Goal: Check status: Check status

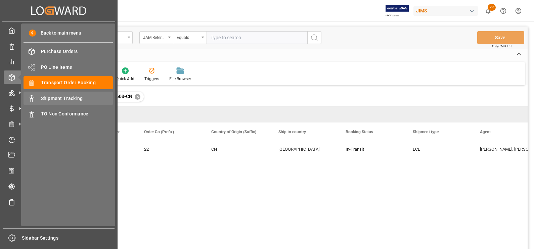
click at [62, 99] on span "Shipment Tracking" at bounding box center [77, 98] width 72 height 7
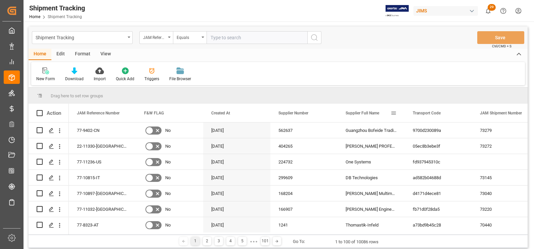
click at [392, 113] on span at bounding box center [393, 113] width 6 height 6
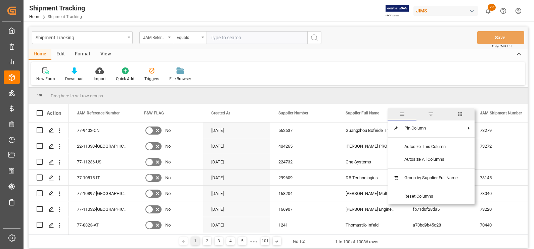
click at [457, 114] on span "columns" at bounding box center [459, 114] width 29 height 12
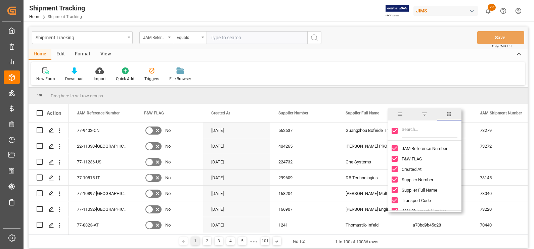
click at [396, 133] on input "Toggle Select All Columns" at bounding box center [394, 131] width 6 height 6
checkbox input "false"
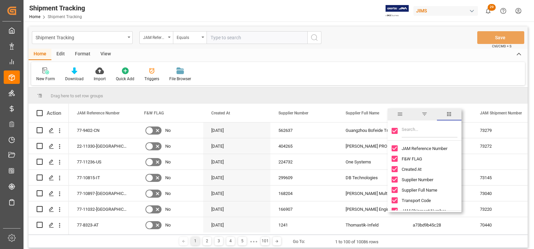
checkbox input "false"
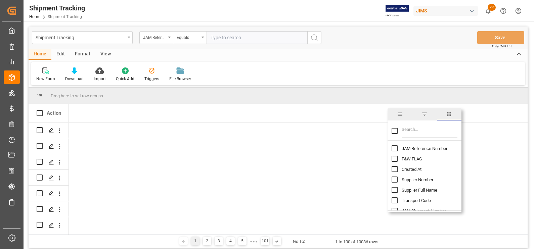
click at [396, 149] on input "JAM Reference Number column toggle visibility (hidden)" at bounding box center [394, 148] width 6 height 6
checkbox input "true"
checkbox input "false"
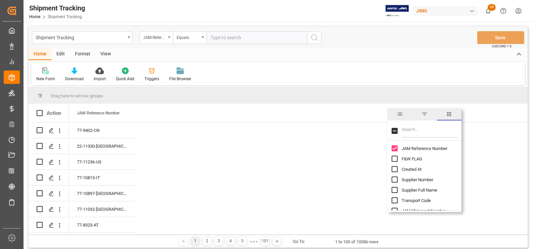
click at [394, 181] on input "Supplier Number column toggle visibility (hidden)" at bounding box center [394, 180] width 6 height 6
checkbox input "true"
click at [393, 186] on div "Supplier Full Name" at bounding box center [428, 190] width 74 height 10
click at [394, 189] on input "Supplier Full Name column toggle visibility (hidden)" at bounding box center [394, 190] width 6 height 6
checkbox input "true"
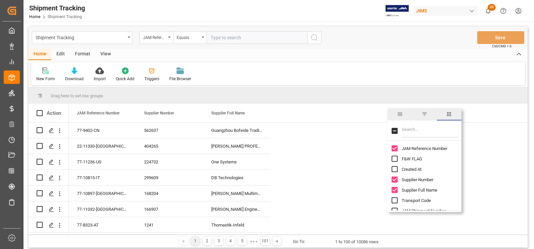
click at [425, 134] on input "Filter Columns Input" at bounding box center [429, 130] width 56 height 13
type input "con"
click at [393, 150] on input "Container Number column toggle visibility (hidden)" at bounding box center [394, 148] width 6 height 6
checkbox input "true"
checkbox input "false"
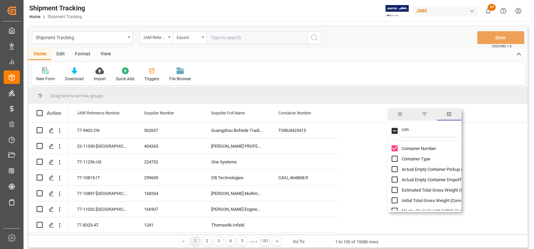
click at [414, 129] on input "con" at bounding box center [429, 130] width 56 height 13
type input "c"
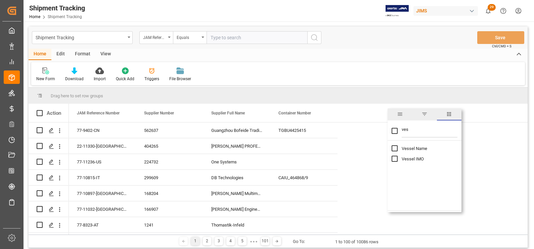
type input "ves"
click at [394, 147] on input "Vessel Name column toggle visibility (hidden)" at bounding box center [394, 148] width 6 height 6
checkbox input "true"
checkbox input "false"
click at [424, 132] on input "ves" at bounding box center [429, 130] width 56 height 13
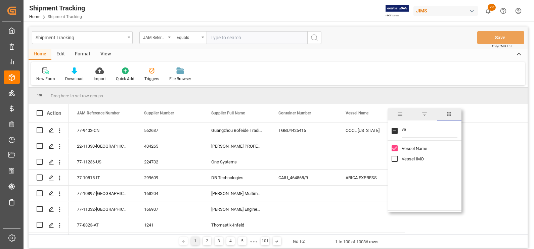
type input "v"
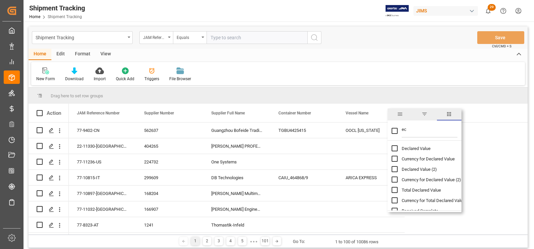
type input "e"
checkbox input "false"
type input "ex"
click at [394, 148] on input "Exception column toggle visibility (hidden)" at bounding box center [394, 148] width 6 height 6
checkbox input "true"
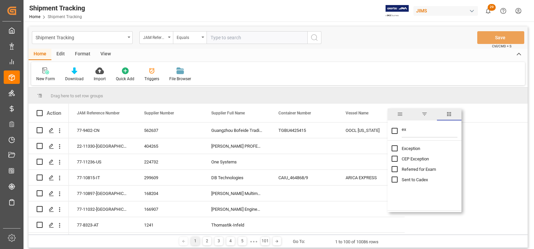
checkbox input "false"
click at [415, 129] on input "ex" at bounding box center [429, 130] width 56 height 13
type input "e"
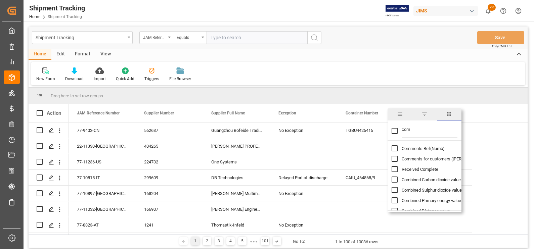
type input "com"
click at [396, 156] on input "Comments for customers (SAL) column toggle visibility (hidden)" at bounding box center [394, 159] width 6 height 6
checkbox input "true"
checkbox input "false"
click at [510, 114] on div "Vessel Name" at bounding box center [502, 113] width 45 height 18
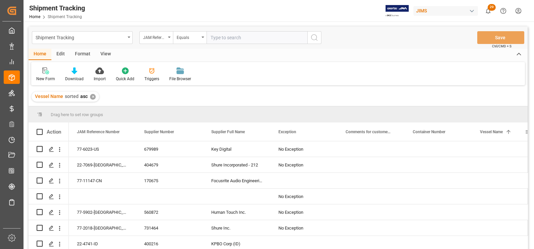
click at [508, 132] on span at bounding box center [508, 132] width 6 height 6
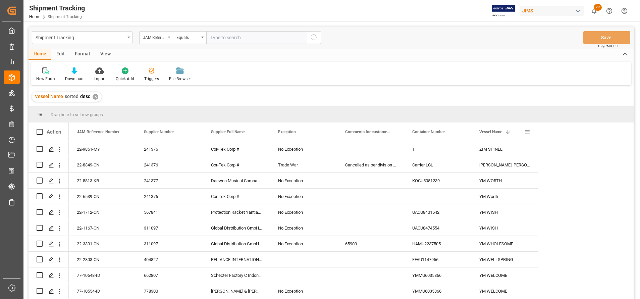
click at [528, 132] on span at bounding box center [528, 132] width 6 height 6
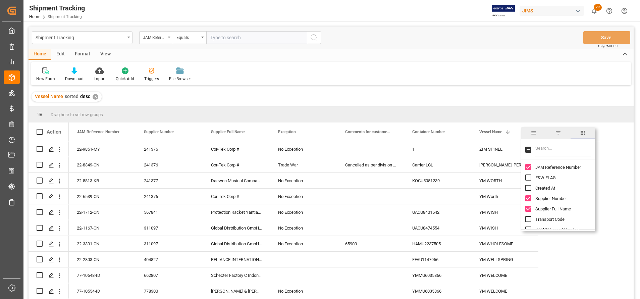
click at [533, 149] on input "Filter Columns Input" at bounding box center [564, 149] width 56 height 13
type input "eta"
click at [530, 168] on input "ETA Port of Discharge (Destination) column toggle visibility (hidden)" at bounding box center [529, 167] width 6 height 6
checkbox input "true"
checkbox input "false"
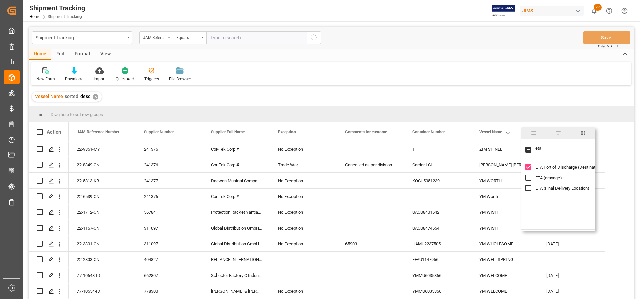
click at [530, 188] on input "ETA (Final Delivery Location) column toggle visibility (hidden)" at bounding box center [529, 188] width 6 height 6
checkbox input "true"
click at [533, 148] on input "eta" at bounding box center [564, 149] width 56 height 13
type input "e"
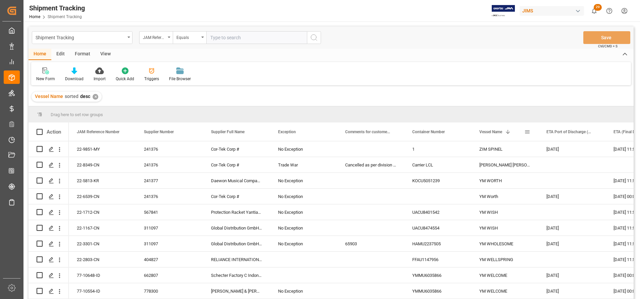
click at [508, 134] on span at bounding box center [508, 132] width 6 height 6
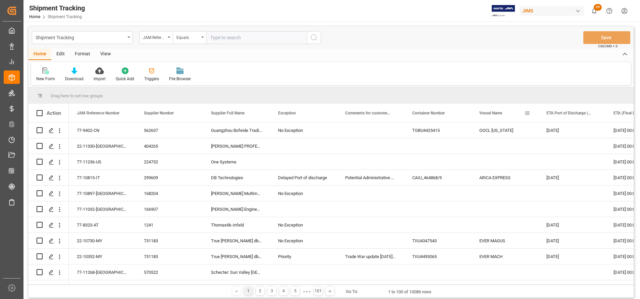
click at [529, 116] on span at bounding box center [528, 113] width 6 height 6
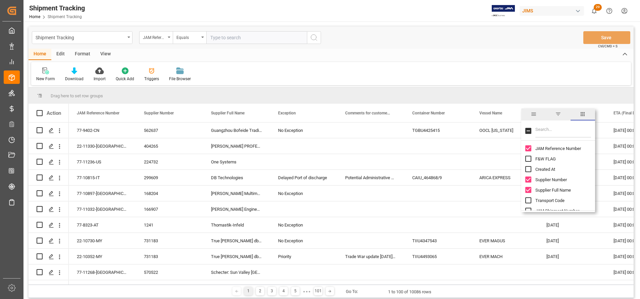
click at [533, 130] on input "Filter Columns Input" at bounding box center [564, 130] width 56 height 13
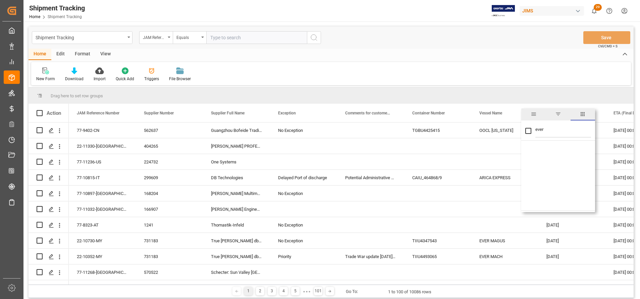
type input "ever"
click at [533, 114] on span "filter" at bounding box center [558, 114] width 6 height 6
click at [533, 148] on input "evermax" at bounding box center [559, 149] width 66 height 13
type input "ever max"
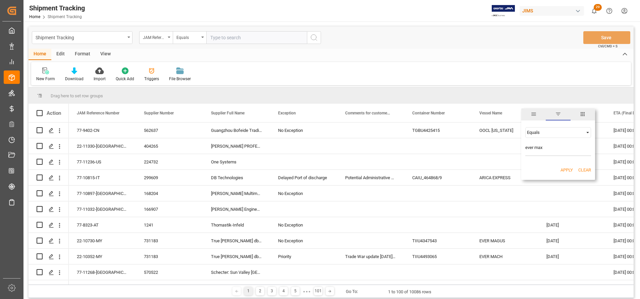
click at [533, 136] on div "Equals" at bounding box center [559, 132] width 66 height 11
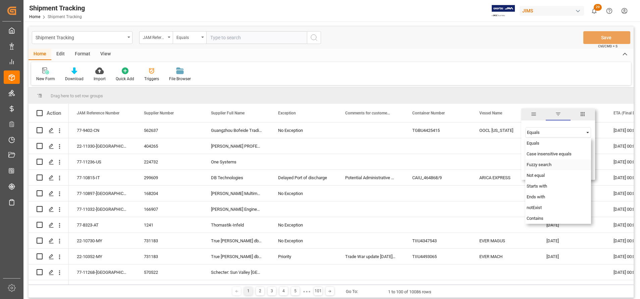
click at [533, 163] on div "Fuzzy search" at bounding box center [559, 164] width 66 height 11
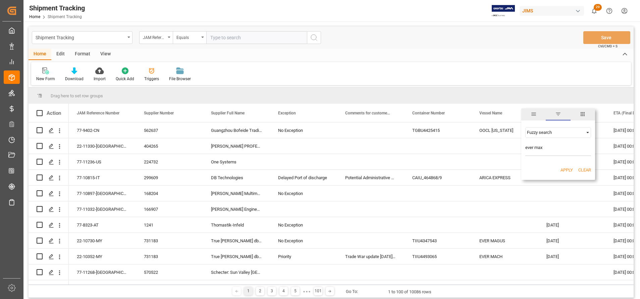
click at [533, 169] on button "Apply" at bounding box center [567, 170] width 12 height 7
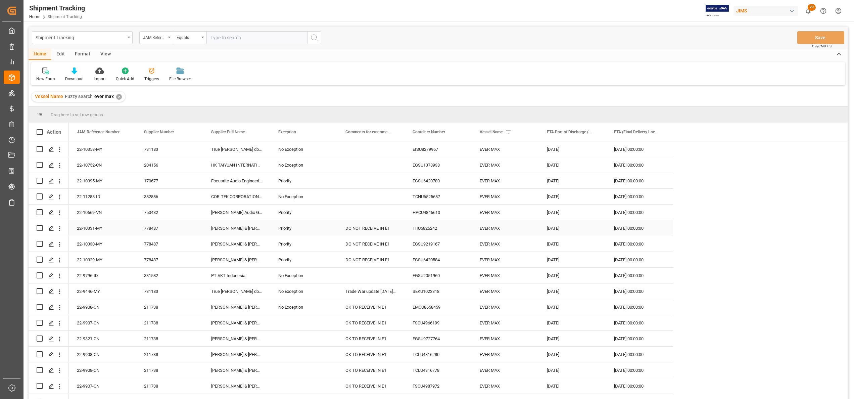
scroll to position [2, 0]
click at [533, 130] on span at bounding box center [662, 132] width 6 height 6
click at [533, 134] on span "columns" at bounding box center [717, 133] width 25 height 12
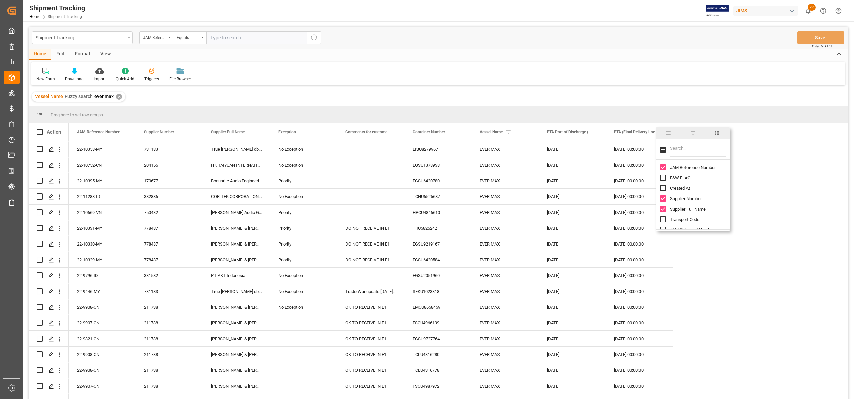
click at [533, 148] on input "Filter Columns Input" at bounding box center [698, 149] width 56 height 13
type input "[PERSON_NAME]"
click at [533, 176] on input "Vessel IMO column toggle visibility (hidden)" at bounding box center [663, 178] width 6 height 6
checkbox input "true"
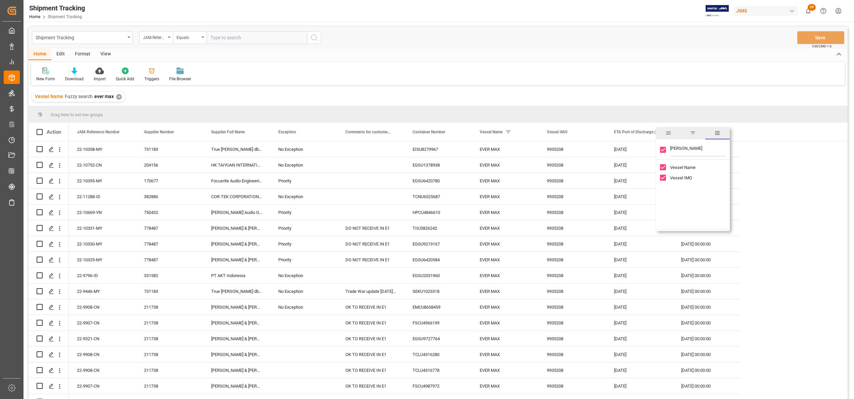
click at [533, 176] on input "Vessel IMO column toggle visibility (visible)" at bounding box center [663, 178] width 6 height 6
checkbox input "false"
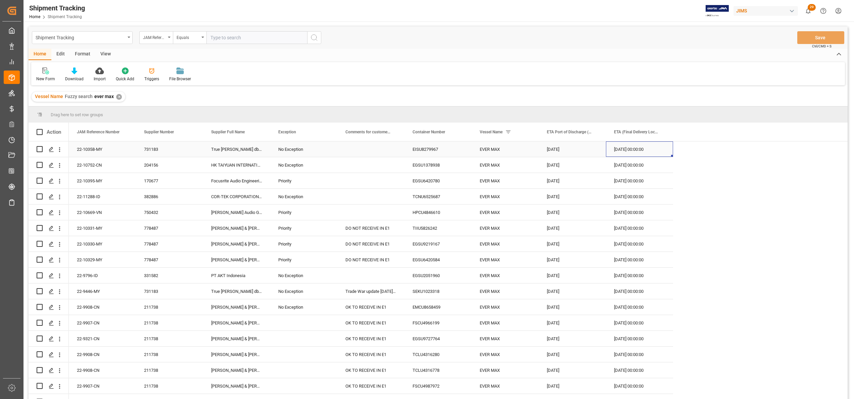
click at [533, 150] on div "[DATE] 00:00:00" at bounding box center [639, 148] width 67 height 15
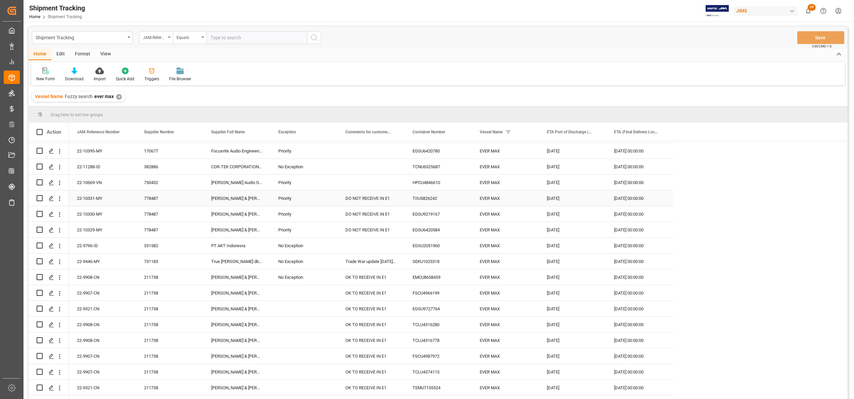
scroll to position [0, 0]
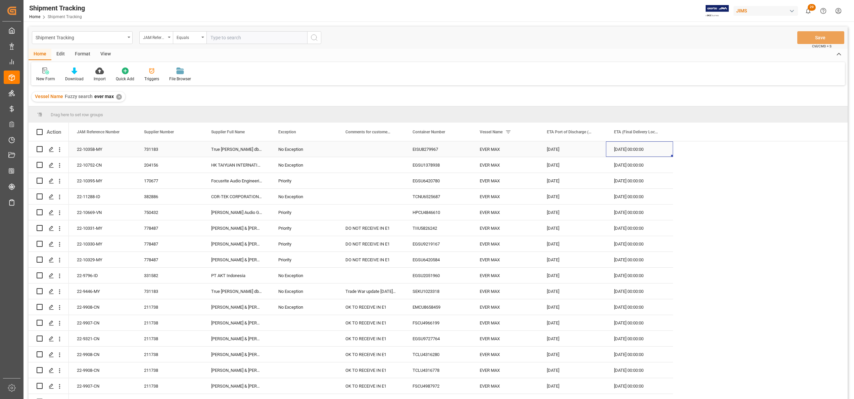
click at [305, 148] on div "No Exception" at bounding box center [303, 149] width 51 height 15
click at [327, 149] on div "No Exception" at bounding box center [303, 149] width 51 height 15
click at [322, 148] on div "No Exception" at bounding box center [303, 149] width 51 height 15
click at [328, 152] on icon "open menu" at bounding box center [325, 153] width 8 height 8
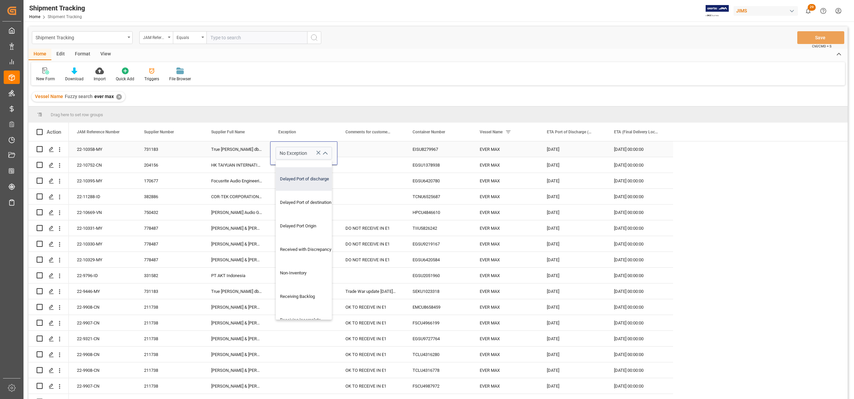
scroll to position [67, 0]
click at [315, 249] on div "Delayed Port of discharge" at bounding box center [308, 245] width 64 height 23
type input "Delayed Port of discharge"
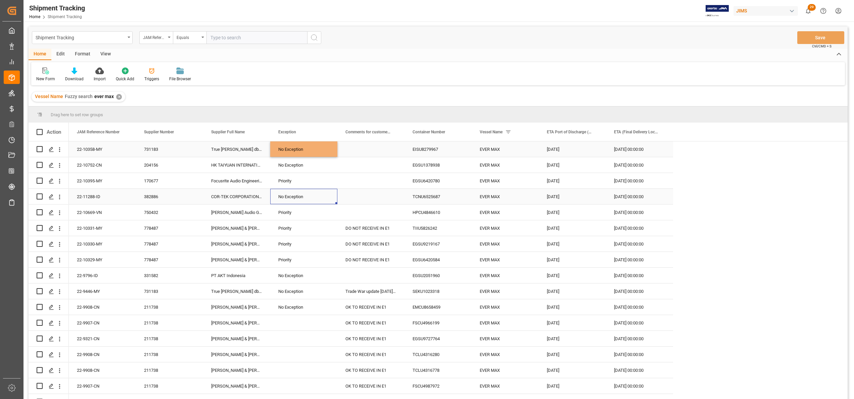
click at [321, 201] on div "No Exception" at bounding box center [303, 196] width 51 height 15
click at [324, 148] on div "Delayed Port of discharge" at bounding box center [303, 149] width 51 height 15
drag, startPoint x: 336, startPoint y: 155, endPoint x: 318, endPoint y: 276, distance: 122.0
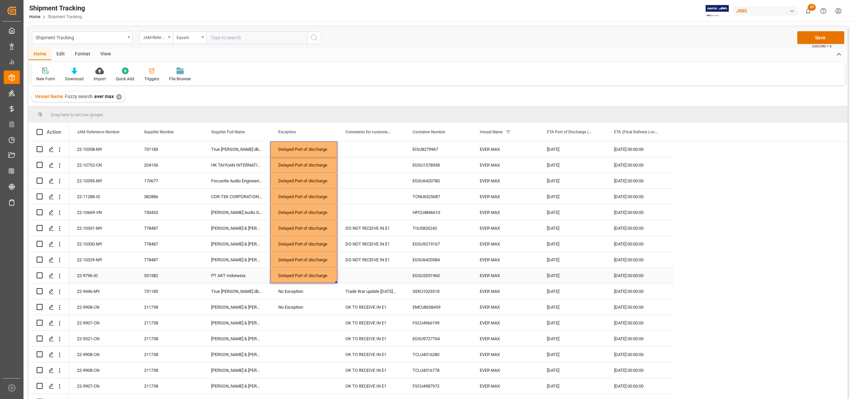
scroll to position [2, 0]
click at [362, 146] on div "Press SPACE to select this row." at bounding box center [370, 148] width 67 height 15
click at [364, 147] on div "Press SPACE to select this row." at bounding box center [370, 148] width 67 height 15
click at [367, 148] on input "Press SPACE to select this row." at bounding box center [371, 153] width 56 height 13
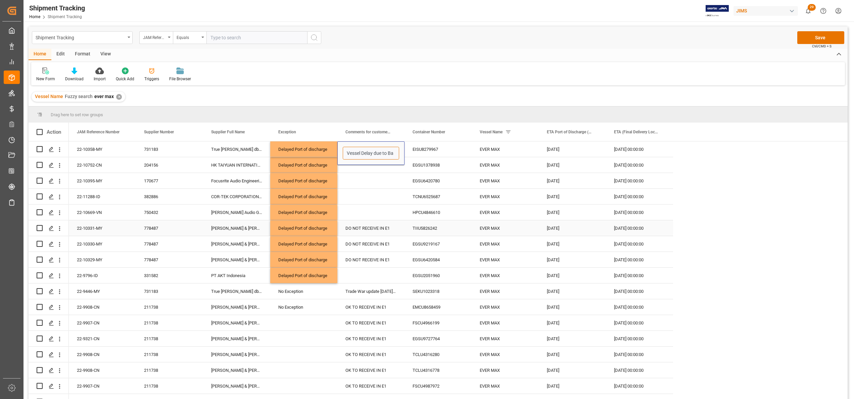
scroll to position [0, 0]
type input "Vessel Delay due to Typhoon"
click at [379, 206] on div "Press SPACE to select this row." at bounding box center [370, 211] width 67 height 15
click at [377, 147] on div "Vessel Delay due to Typhoon" at bounding box center [370, 148] width 67 height 15
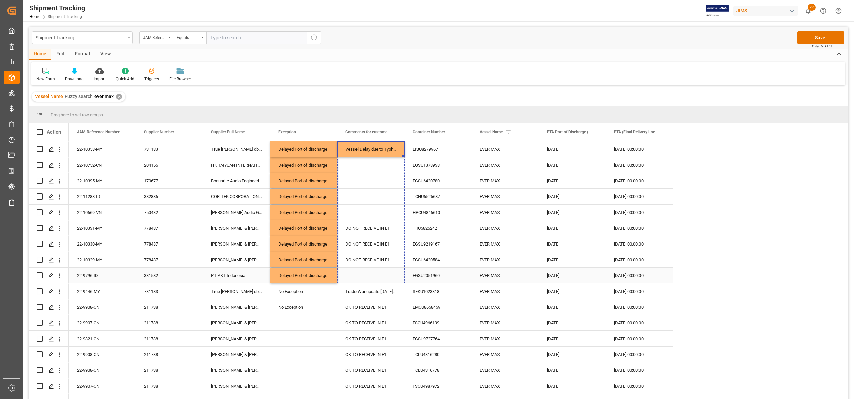
drag, startPoint x: 403, startPoint y: 154, endPoint x: 399, endPoint y: 268, distance: 114.2
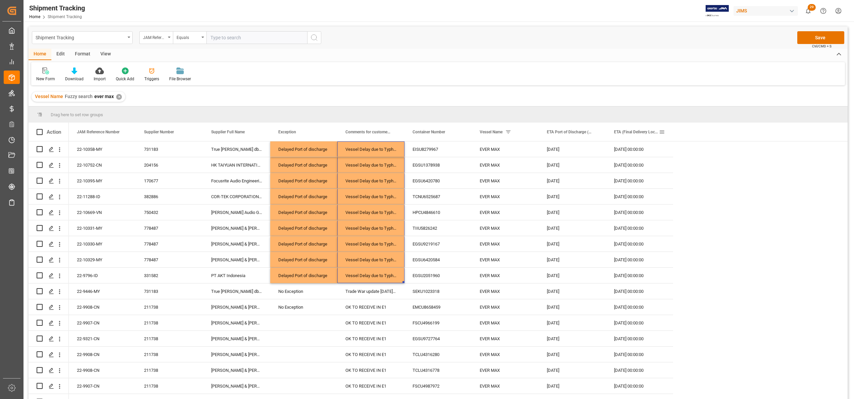
click at [533, 132] on span at bounding box center [662, 132] width 6 height 6
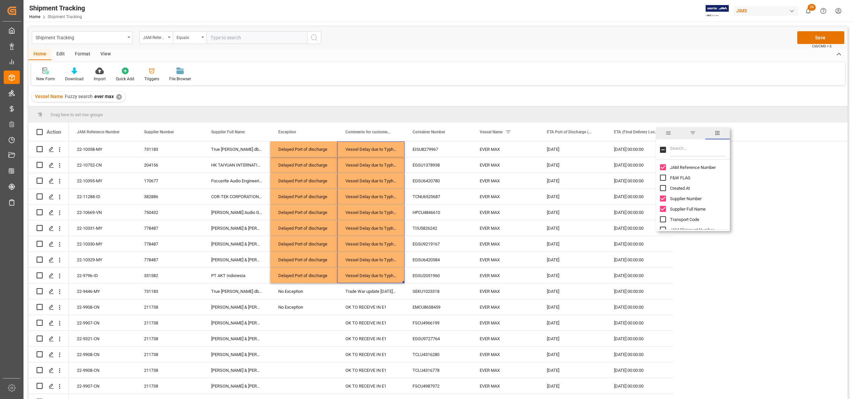
click at [533, 133] on span "columns" at bounding box center [717, 133] width 6 height 6
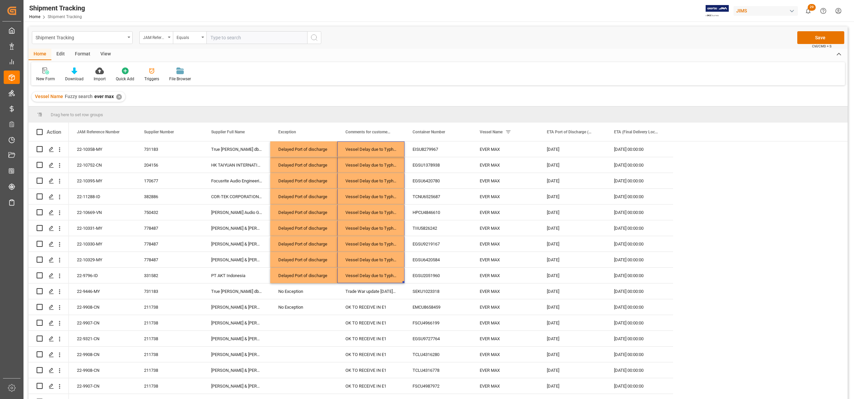
scroll to position [0, 0]
click at [289, 249] on div "No Exception" at bounding box center [303, 291] width 51 height 15
click at [312, 249] on div "Delayed Port of discharge" at bounding box center [303, 275] width 51 height 15
click at [314, 249] on div "No Exception" at bounding box center [303, 291] width 51 height 15
click at [320, 249] on div "Delayed Port of discharge" at bounding box center [303, 275] width 51 height 15
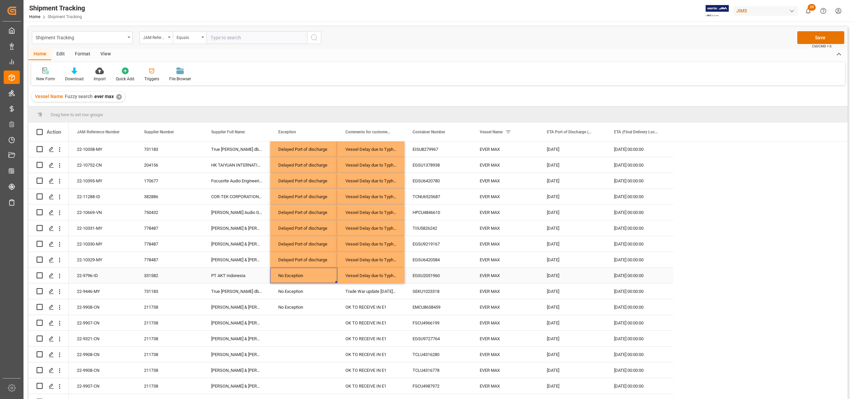
click at [392, 249] on div "Vessel Delay due to Typhoon" at bounding box center [370, 275] width 67 height 15
click at [375, 249] on div "Vessel Delay due to Typhoon" at bounding box center [370, 275] width 67 height 15
click at [374, 249] on div "Vessel Delay due to Typhoon" at bounding box center [370, 275] width 67 height 15
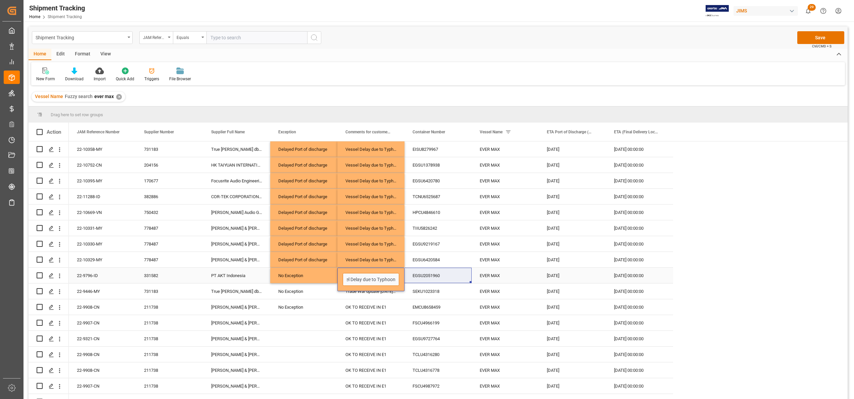
drag, startPoint x: 348, startPoint y: 277, endPoint x: 435, endPoint y: 277, distance: 87.3
click at [435, 249] on div "22-9796-ID 331582 PT AKT Indonesia No Exception Vessel Delay due to Typhoon EGS…" at bounding box center [371, 276] width 604 height 16
click at [385, 249] on div "OK TO RECEIVE IN E1" at bounding box center [370, 306] width 67 height 15
click at [533, 132] on div "JAM Reference Number Supplier Number Supplier Full Name" at bounding box center [458, 132] width 779 height 18
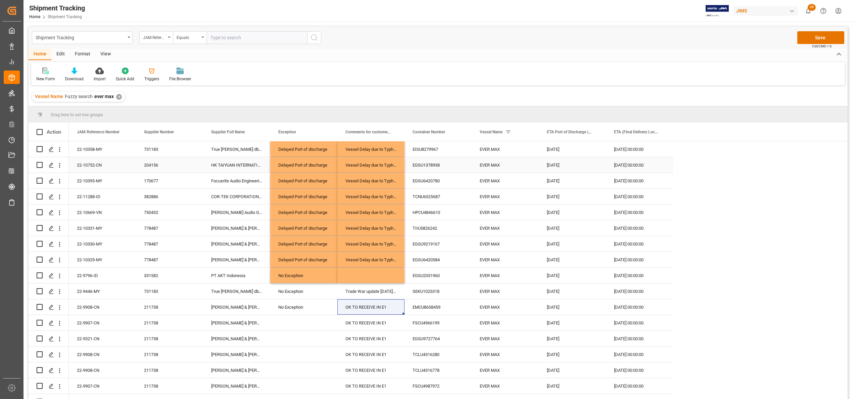
click at [533, 162] on div "[DATE]" at bounding box center [572, 164] width 67 height 15
click at [533, 146] on div "[DATE]" at bounding box center [572, 148] width 67 height 15
click at [533, 152] on input "[DATE]" at bounding box center [572, 154] width 56 height 13
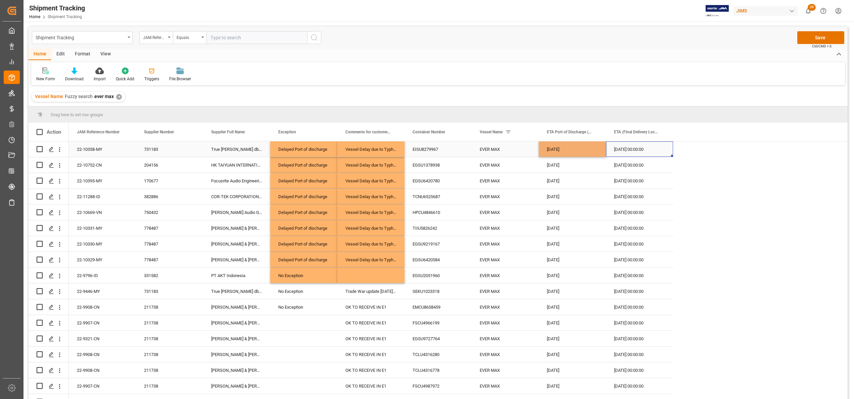
click at [533, 150] on div "[DATE] 00:00:00" at bounding box center [639, 148] width 67 height 15
click at [533, 162] on div "[DATE] 00:00:00" at bounding box center [639, 164] width 67 height 15
click at [533, 146] on div "[DATE] 00:00:00" at bounding box center [639, 148] width 67 height 15
click at [533, 194] on div "[DATE] 00:00:00" at bounding box center [639, 196] width 67 height 15
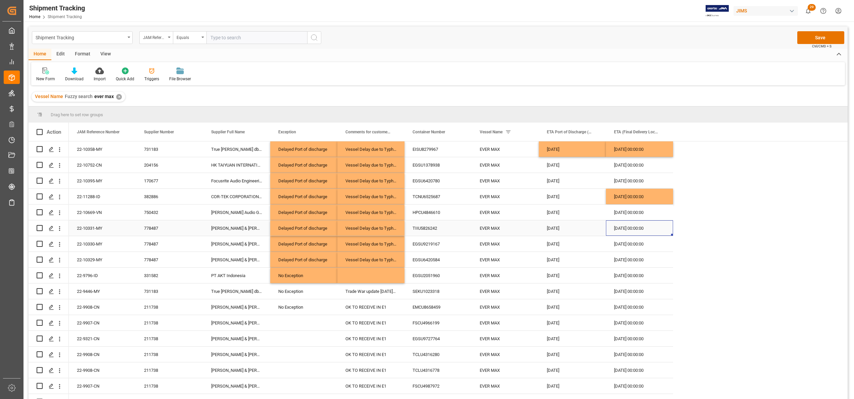
click at [533, 229] on div "[DATE] 00:00:00" at bounding box center [639, 227] width 67 height 15
click at [533, 242] on div "[DATE] 00:00:00" at bounding box center [639, 243] width 67 height 15
click at [533, 249] on div "[DATE] 00:00:00" at bounding box center [639, 259] width 67 height 15
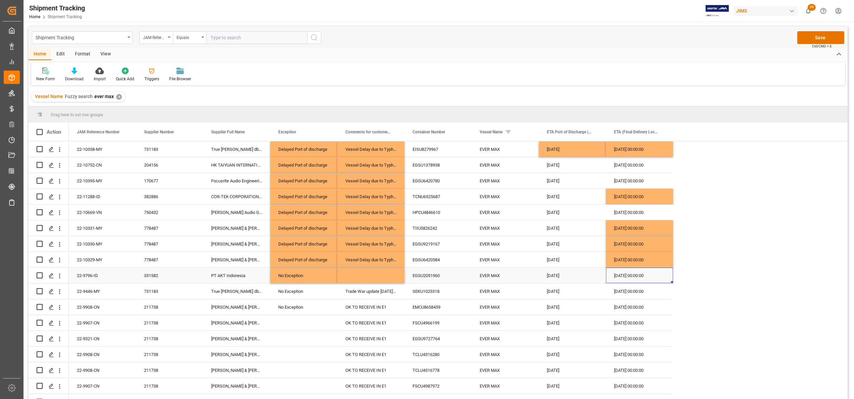
click at [533, 249] on div "[DATE] 00:00:00" at bounding box center [639, 275] width 67 height 15
drag, startPoint x: 295, startPoint y: 259, endPoint x: 349, endPoint y: 260, distance: 53.7
click at [349, 249] on div "22-10329-MY 778487 [PERSON_NAME] & [PERSON_NAME] (US funds [GEOGRAPHIC_DATA]) (…" at bounding box center [371, 260] width 604 height 16
drag, startPoint x: 403, startPoint y: 265, endPoint x: 403, endPoint y: 273, distance: 8.4
click at [533, 37] on button "Save" at bounding box center [820, 37] width 47 height 13
